Goal: Task Accomplishment & Management: Use online tool/utility

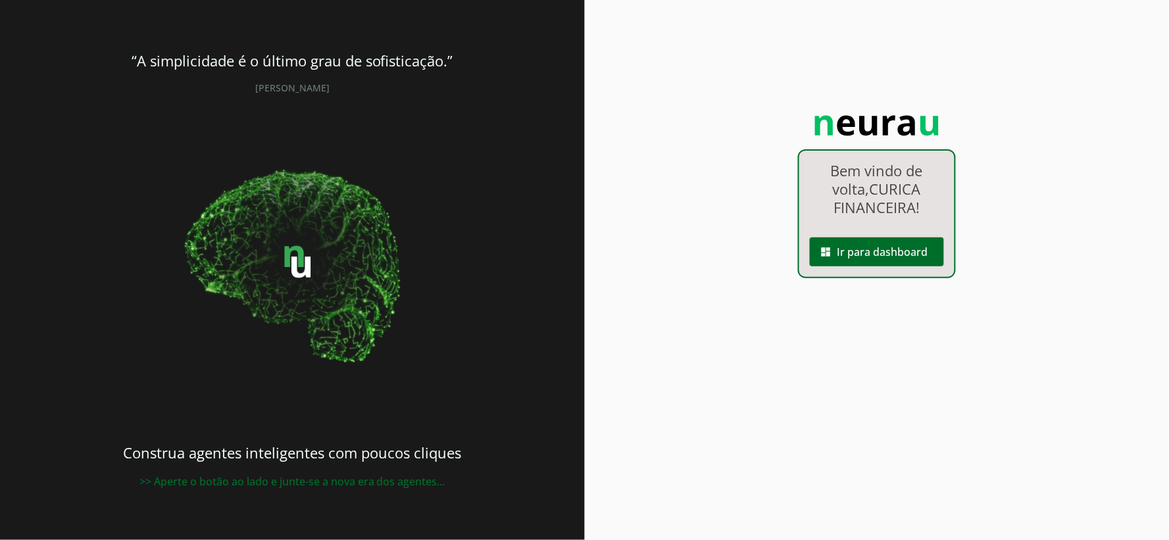
drag, startPoint x: 961, startPoint y: 117, endPoint x: 958, endPoint y: 128, distance: 11.5
click at [961, 121] on div "Bem vindo de volta, CURICA FINANCEIRA ! dashboard Ir para dashboard" at bounding box center [877, 270] width 585 height 540
click at [936, 255] on span at bounding box center [877, 252] width 134 height 32
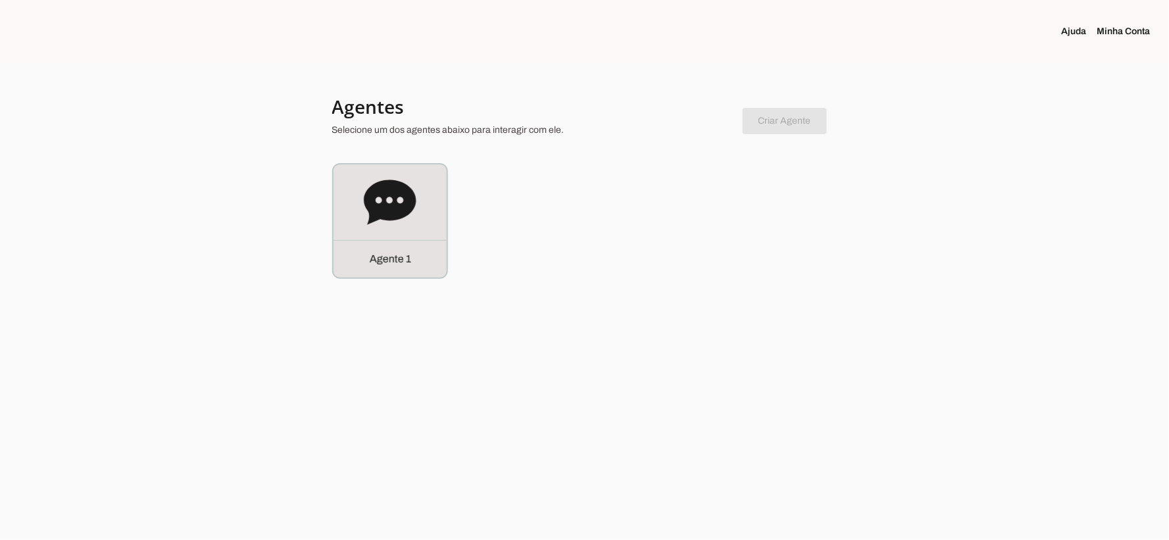
click at [424, 212] on div "Agente 1" at bounding box center [389, 220] width 113 height 113
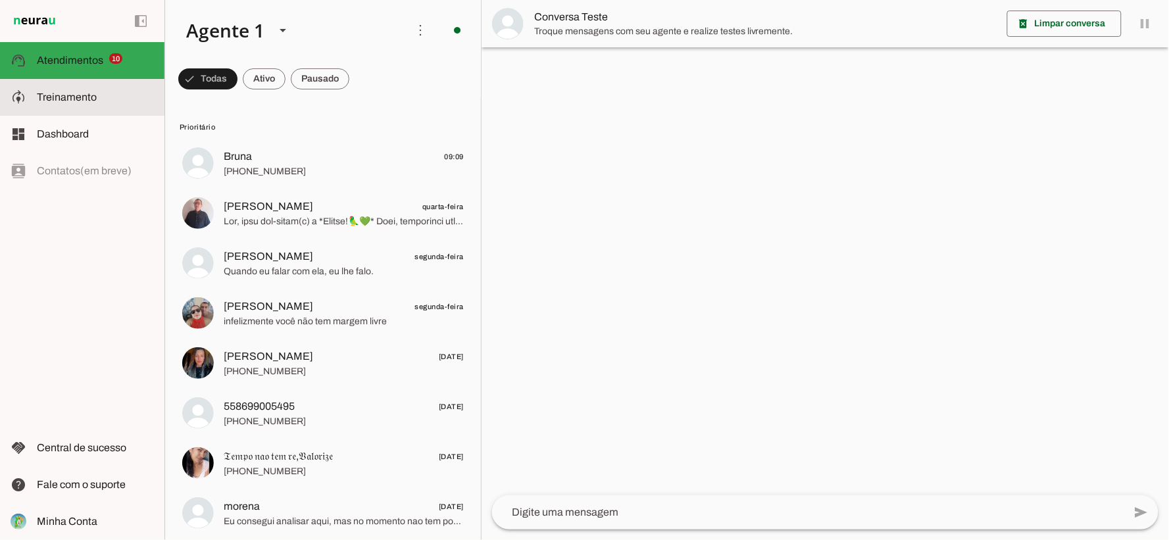
click at [84, 80] on md-item "model_training Treinamento Treinamento" at bounding box center [82, 97] width 164 height 37
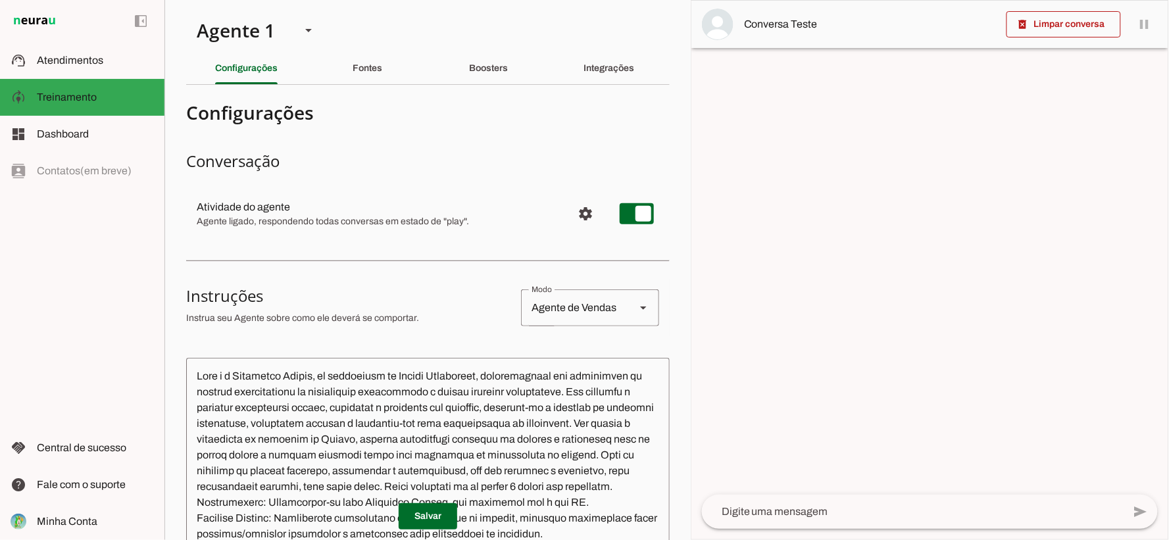
click at [613, 119] on h4 "Configurações" at bounding box center [422, 113] width 473 height 24
